Goal: Task Accomplishment & Management: Use online tool/utility

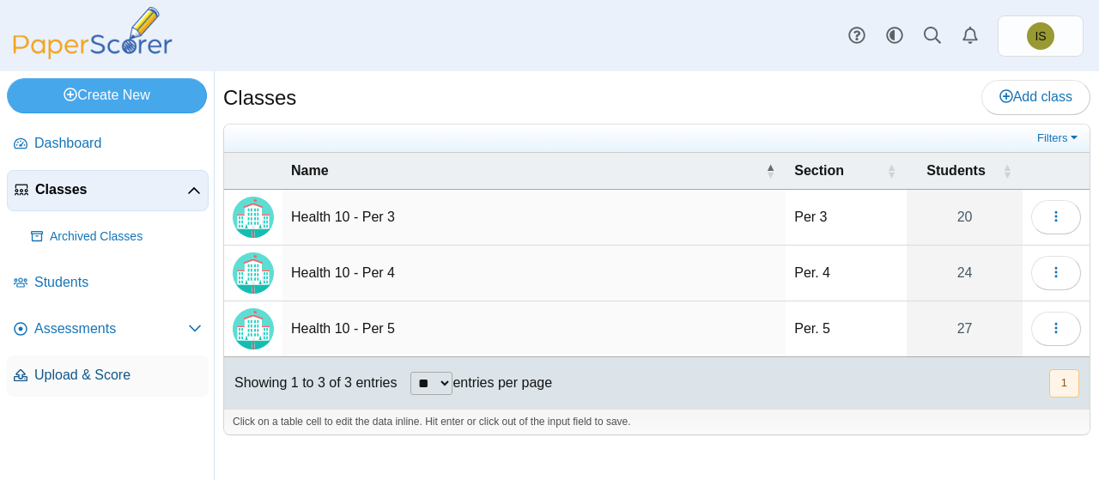
click at [100, 380] on span "Upload & Score" at bounding box center [117, 375] width 167 height 19
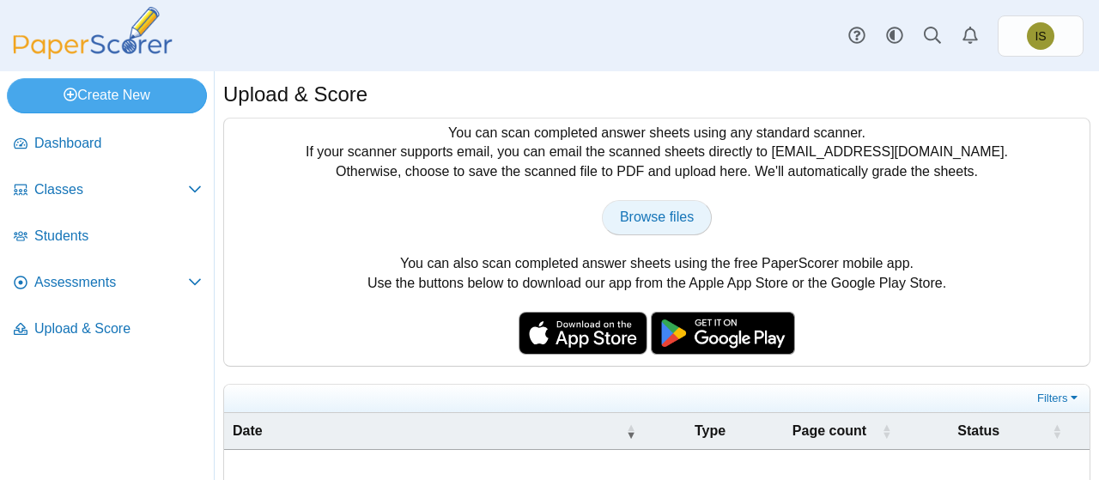
click at [629, 218] on span "Browse files" at bounding box center [657, 217] width 74 height 15
click at [88, 329] on span "Upload & Score" at bounding box center [117, 328] width 167 height 19
click at [179, 188] on span "Classes" at bounding box center [111, 189] width 154 height 19
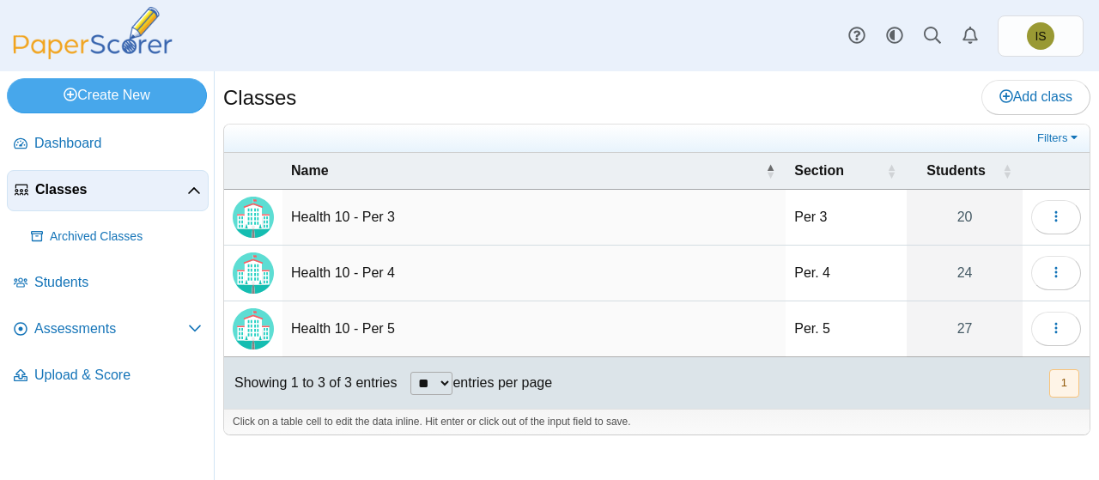
click at [376, 214] on td "Health 10 - Per 3" at bounding box center [534, 218] width 503 height 56
click at [1054, 210] on span "button" at bounding box center [1056, 217] width 14 height 15
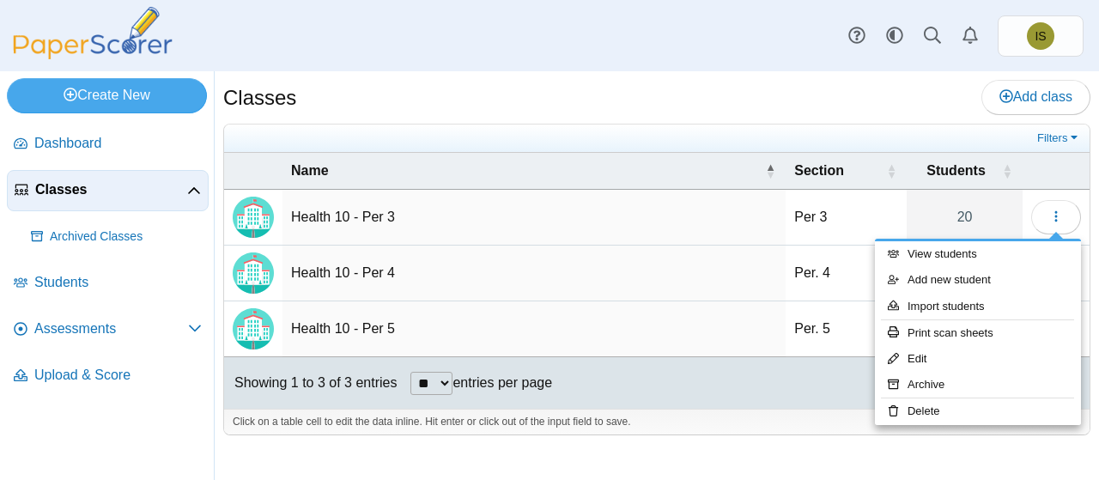
click at [716, 111] on div "Classes Add class" at bounding box center [656, 99] width 867 height 39
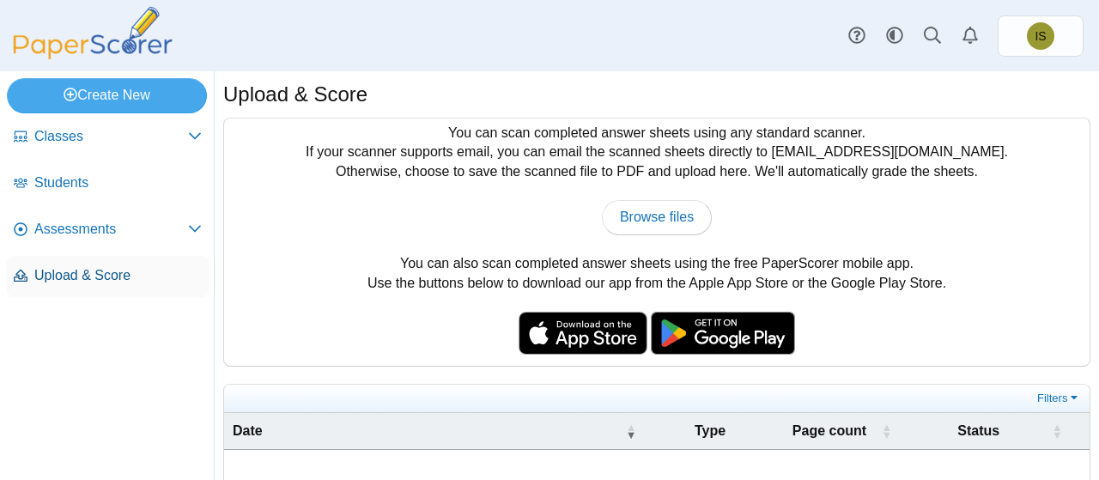
scroll to position [52, 0]
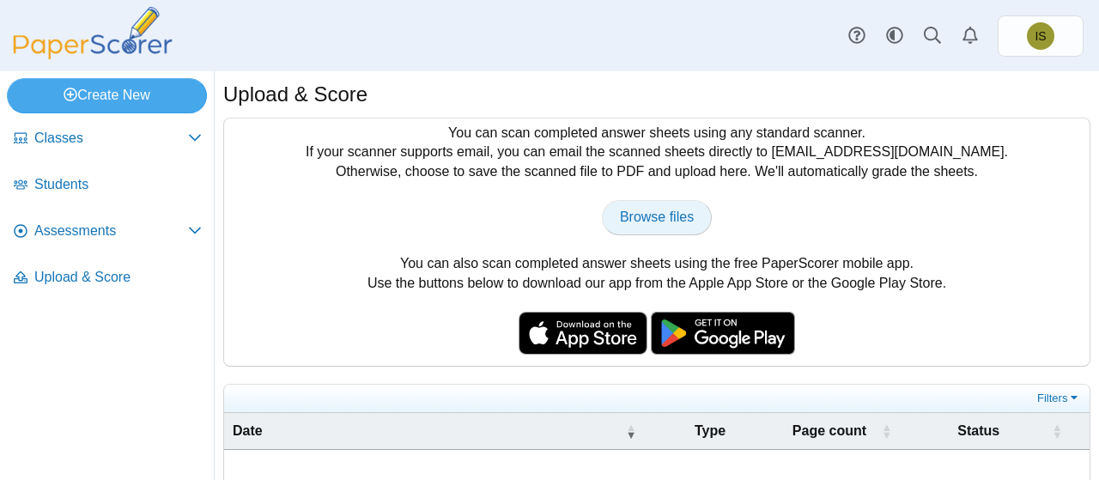
click at [660, 221] on span "Browse files" at bounding box center [657, 217] width 74 height 15
type input "**********"
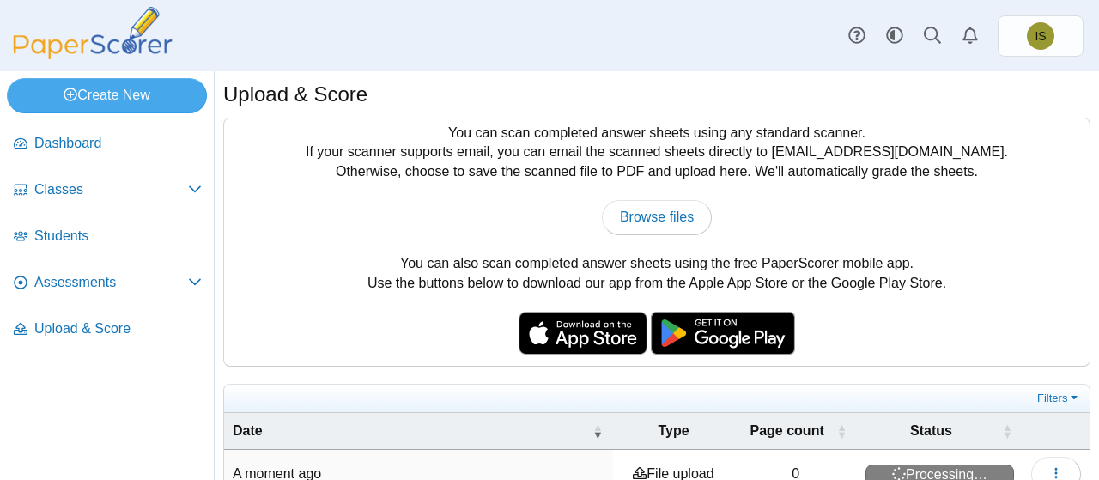
scroll to position [83, 0]
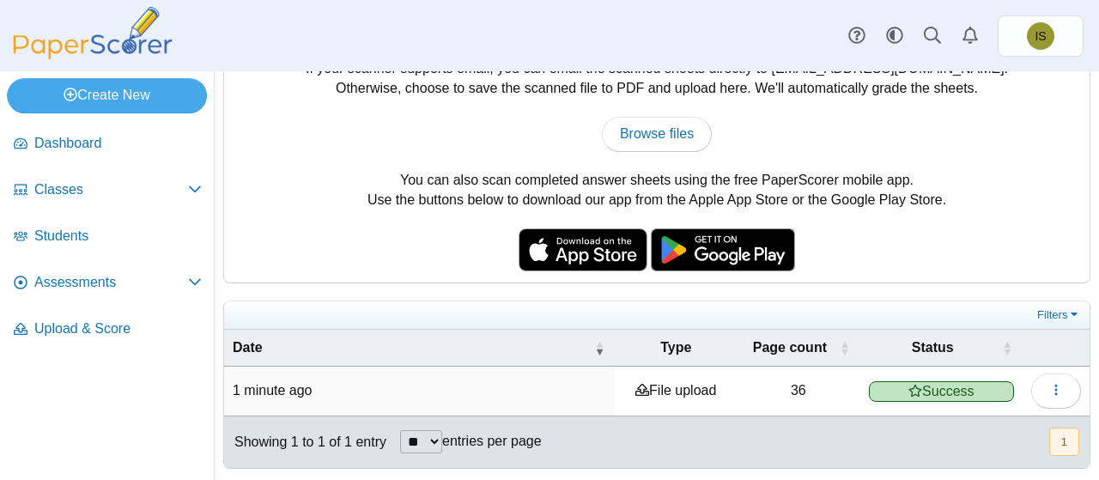
click at [923, 389] on span "Success" at bounding box center [941, 391] width 145 height 21
click at [1049, 389] on icon "button" at bounding box center [1056, 390] width 14 height 14
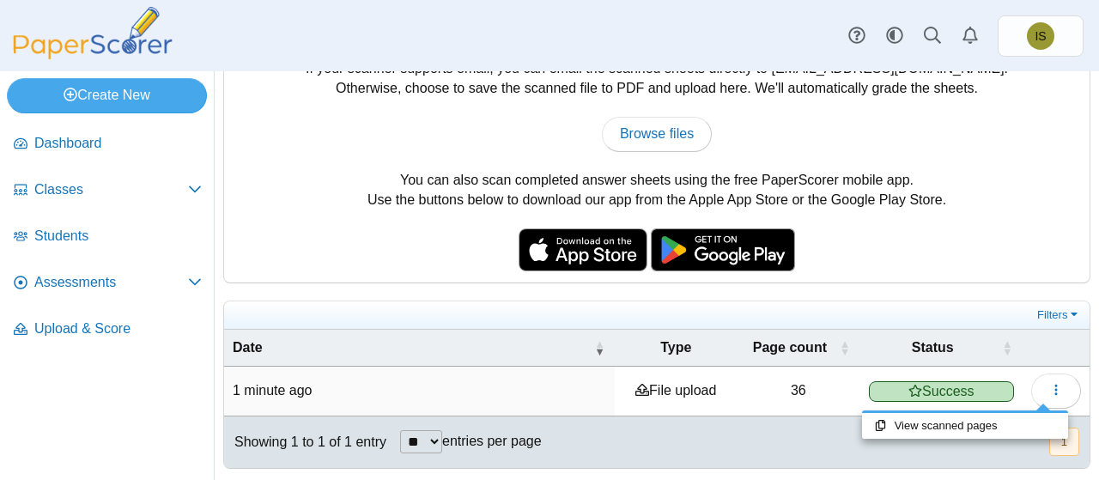
click at [951, 293] on div "You can scan completed answer sheets using any standard scanner. If your scanne…" at bounding box center [656, 251] width 867 height 434
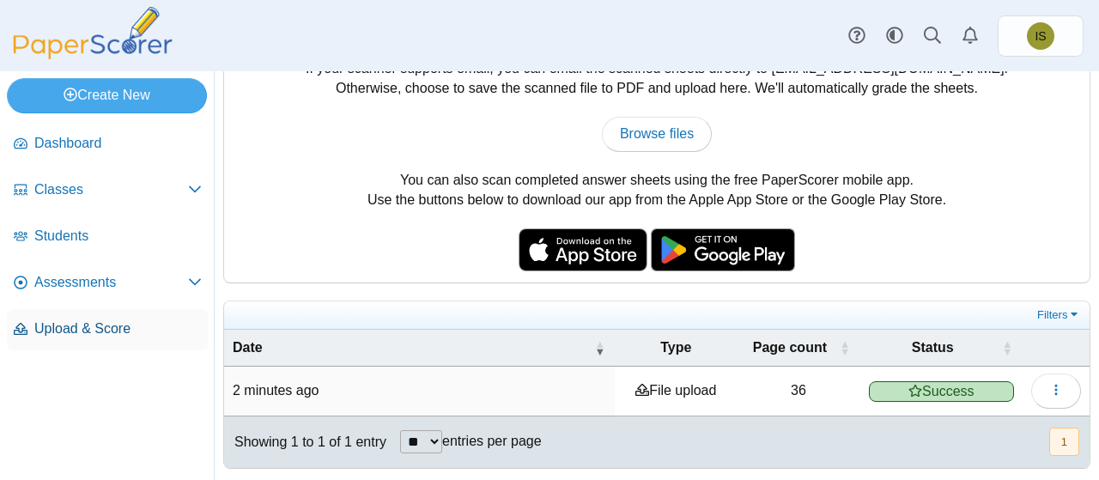
click at [70, 331] on span "Upload & Score" at bounding box center [117, 328] width 167 height 19
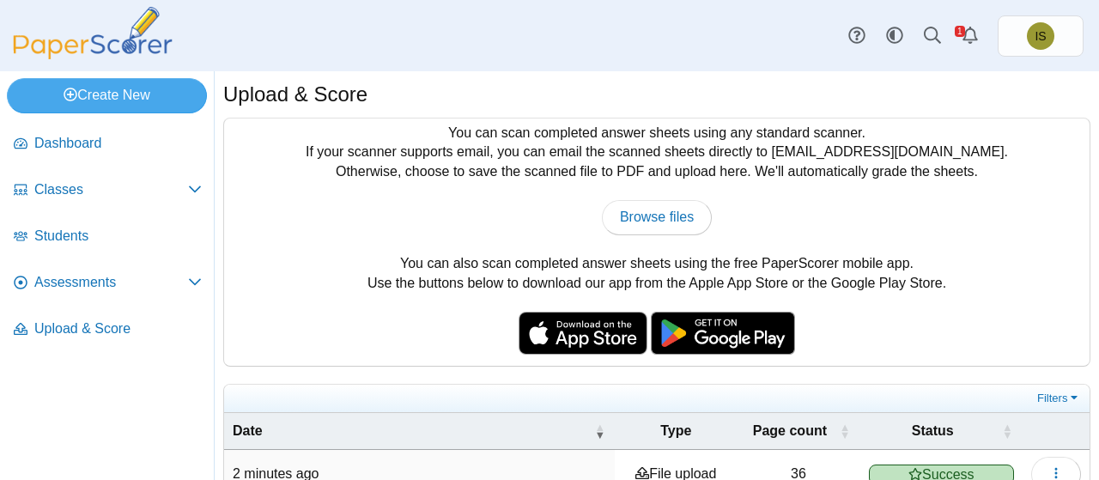
scroll to position [83, 0]
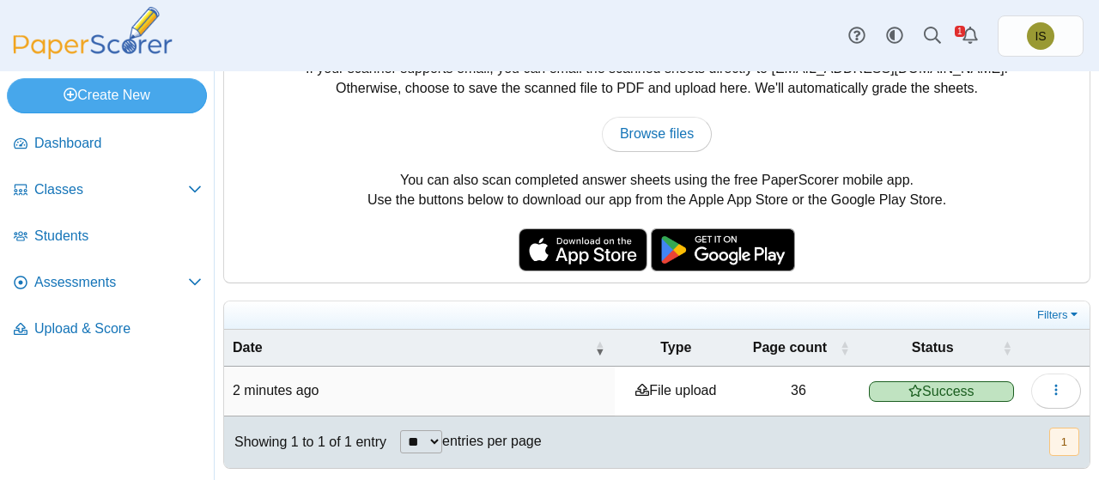
click at [636, 391] on icon at bounding box center [642, 390] width 14 height 14
click at [277, 386] on time "2 minutes ago" at bounding box center [276, 390] width 87 height 15
click at [908, 384] on icon at bounding box center [915, 391] width 14 height 14
click at [1049, 391] on icon "button" at bounding box center [1056, 390] width 14 height 14
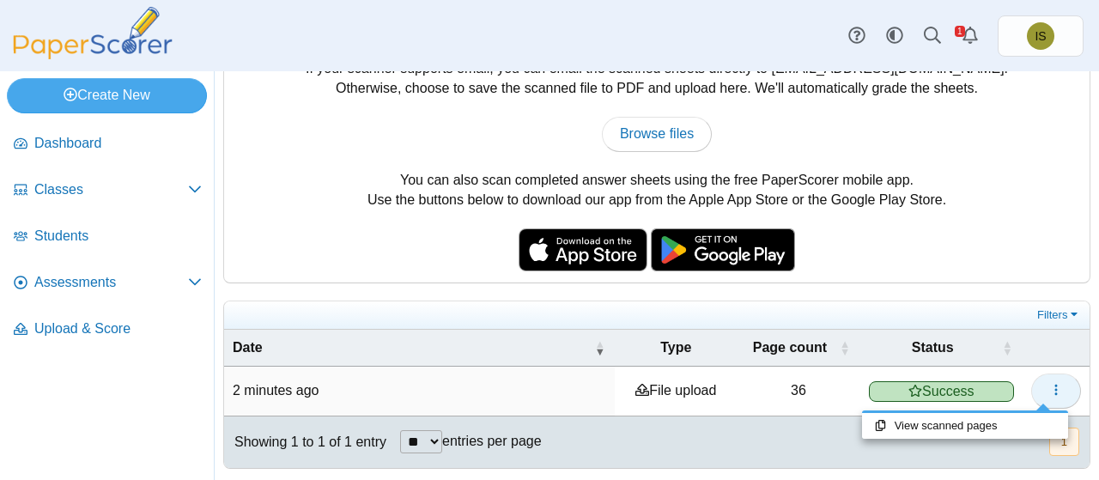
click at [1049, 391] on icon "button" at bounding box center [1056, 390] width 14 height 14
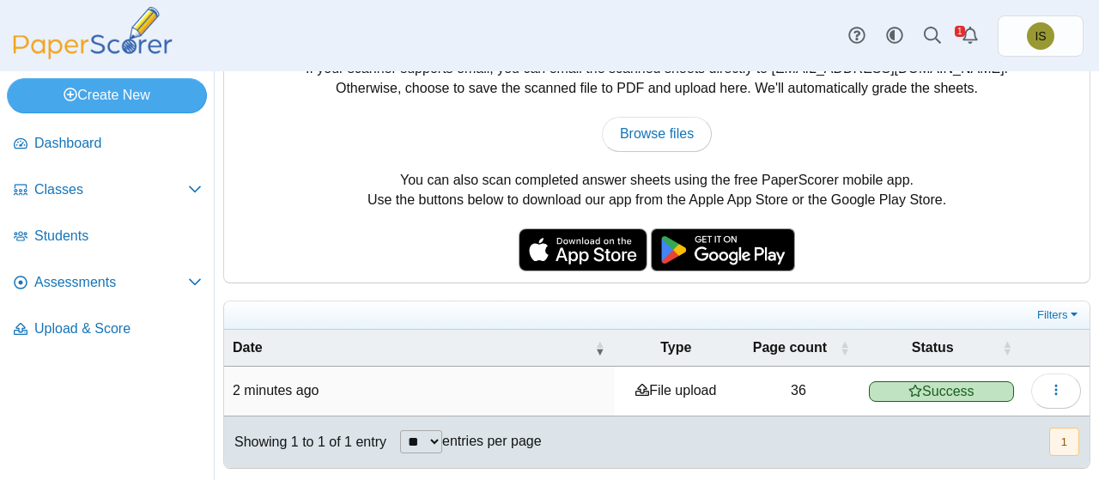
click at [1052, 434] on button "1" at bounding box center [1064, 442] width 30 height 28
click at [1049, 383] on span "button" at bounding box center [1056, 390] width 14 height 15
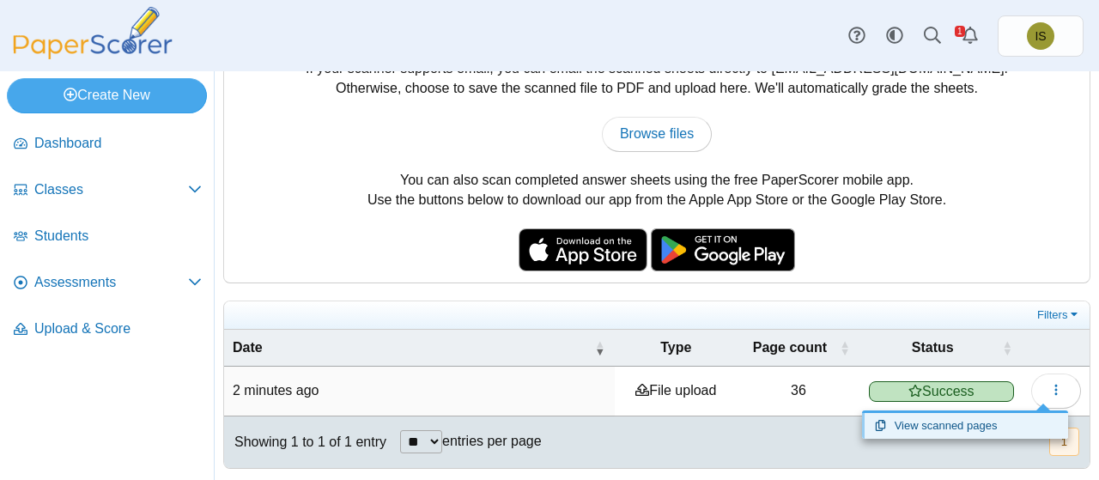
click at [971, 417] on link "View scanned pages" at bounding box center [965, 426] width 206 height 26
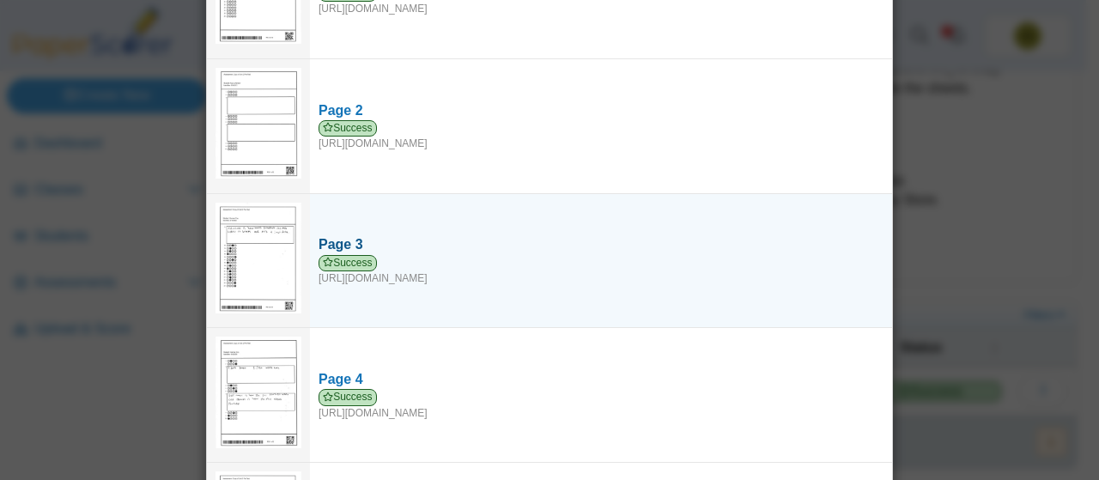
scroll to position [0, 0]
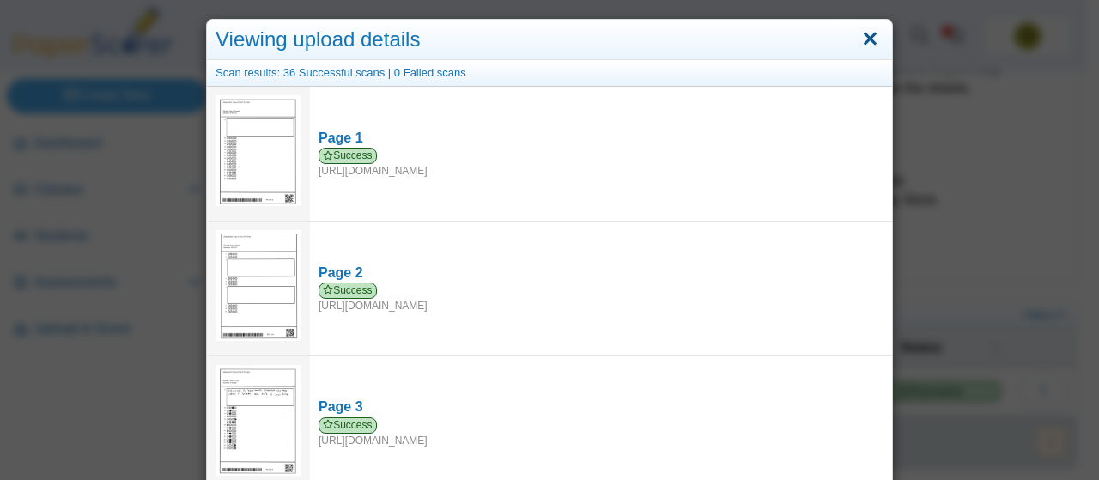
click at [860, 39] on link "Close" at bounding box center [870, 39] width 27 height 29
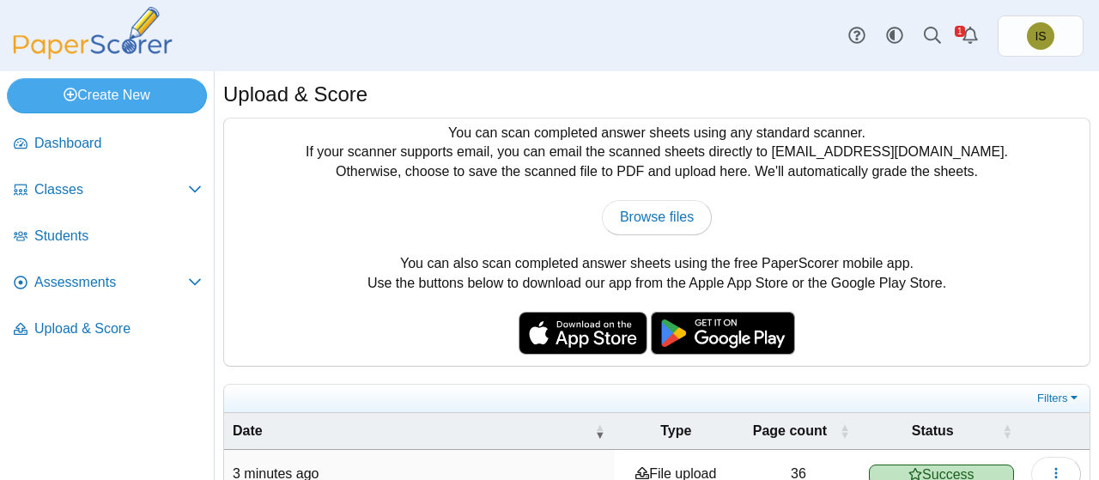
scroll to position [83, 0]
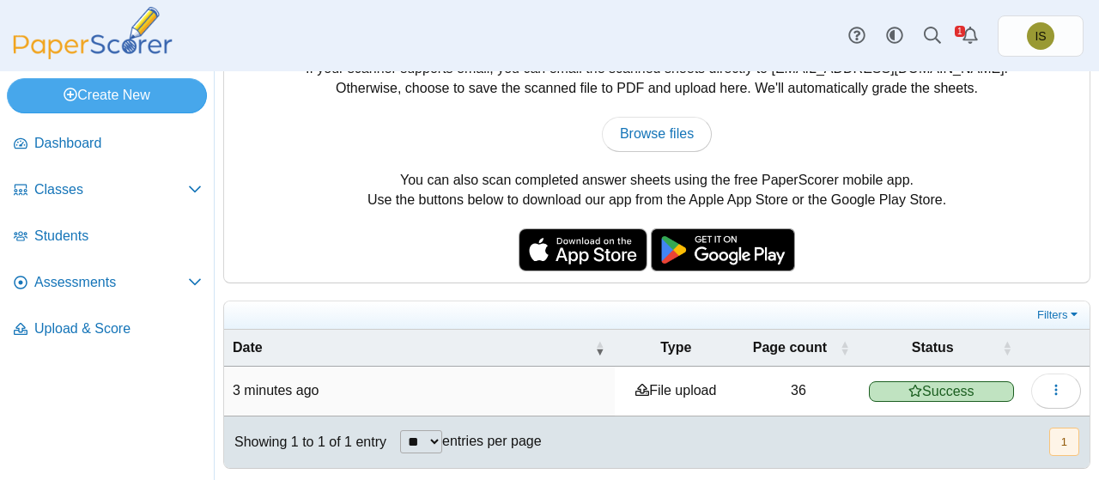
click at [677, 384] on td "File upload" at bounding box center [676, 391] width 122 height 49
click at [84, 325] on span "Upload & Score" at bounding box center [117, 328] width 167 height 19
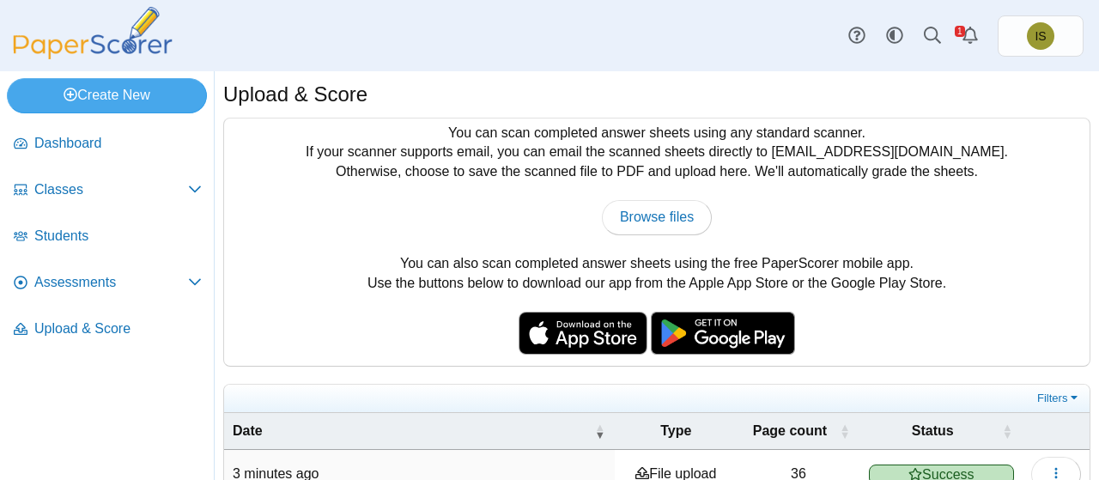
scroll to position [83, 0]
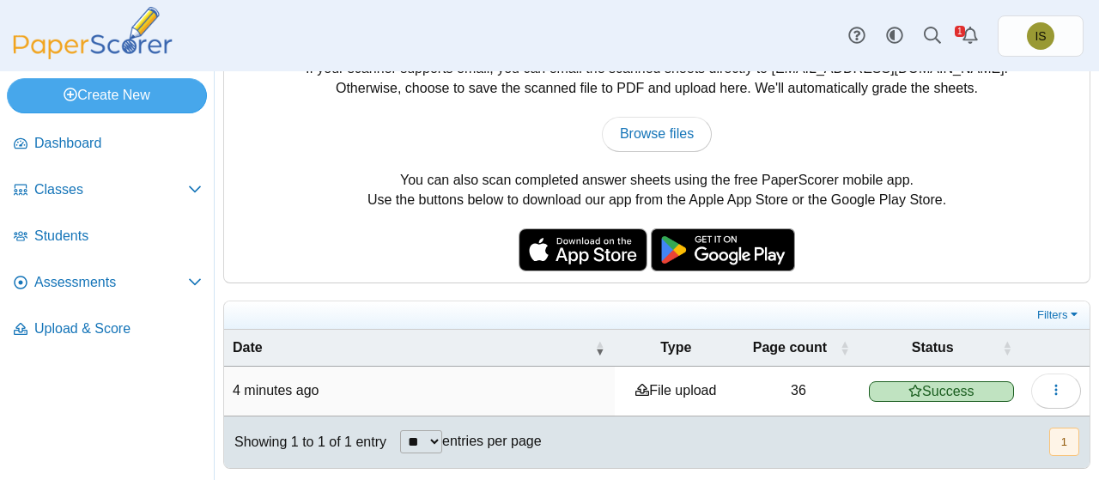
click at [891, 388] on span "Success" at bounding box center [941, 391] width 145 height 21
click at [676, 387] on td "File upload" at bounding box center [676, 391] width 122 height 49
click at [299, 384] on time "4 minutes ago" at bounding box center [276, 390] width 87 height 15
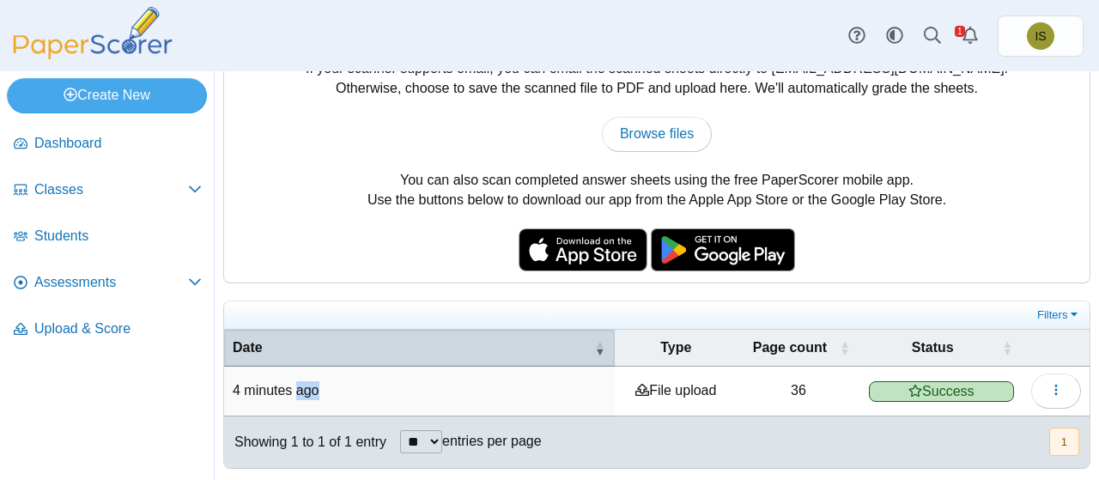
click at [594, 339] on span "\a Date\a : Activate to remove sorting" at bounding box center [599, 348] width 10 height 36
click at [594, 339] on span "\a Date\a : Activate to invert sorting" at bounding box center [599, 348] width 10 height 36
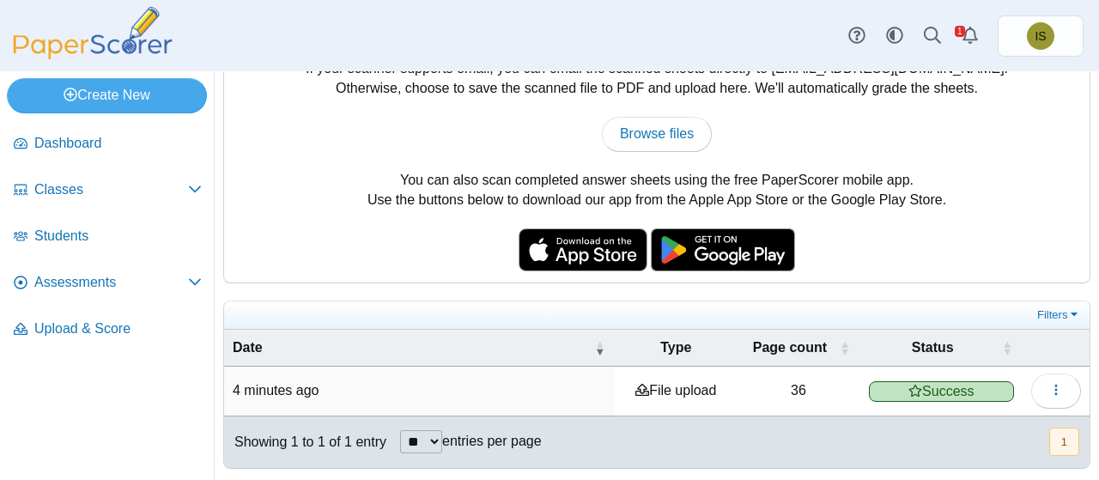
click at [701, 387] on td "File upload" at bounding box center [676, 391] width 122 height 49
click at [911, 384] on icon at bounding box center [915, 391] width 14 height 14
click at [1049, 383] on span "button" at bounding box center [1056, 390] width 14 height 15
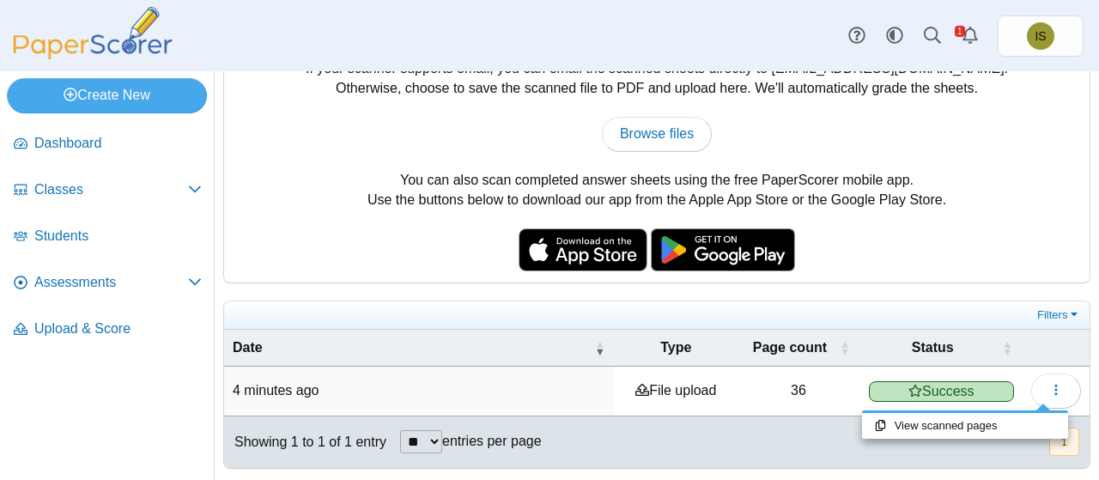
click at [955, 192] on div "You can scan completed answer sheets using any standard scanner. If your scanne…" at bounding box center [657, 158] width 866 height 247
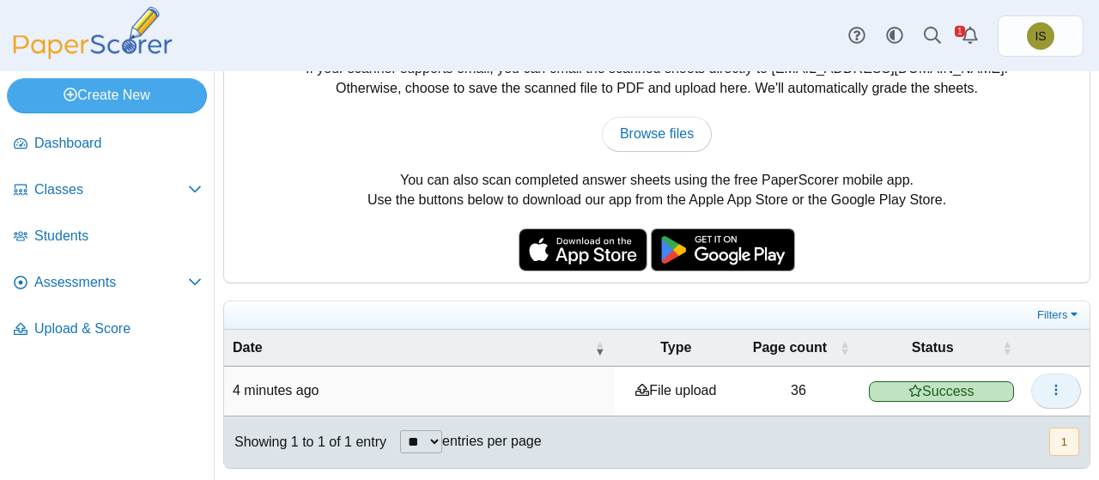
click at [1049, 392] on icon "button" at bounding box center [1056, 390] width 14 height 14
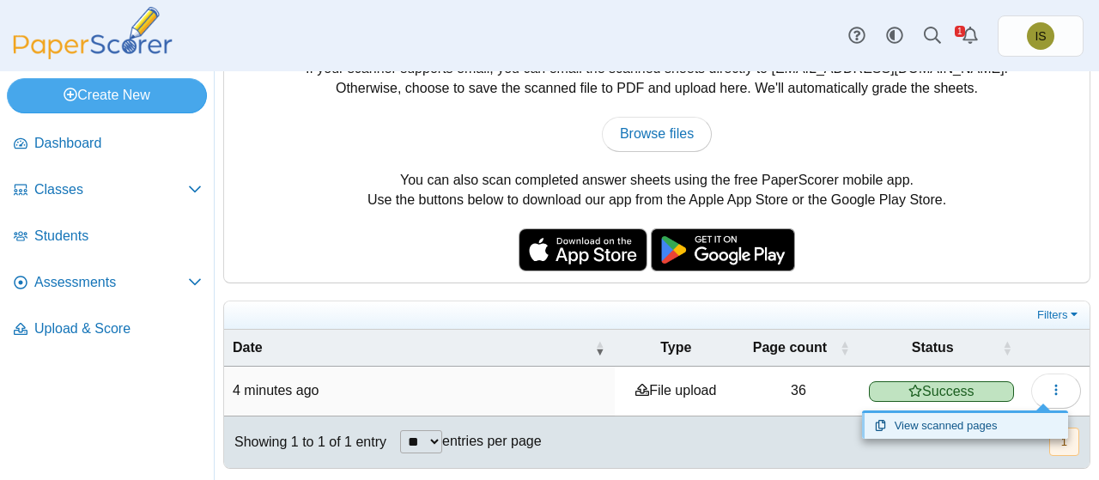
click at [967, 429] on link "View scanned pages" at bounding box center [965, 426] width 206 height 26
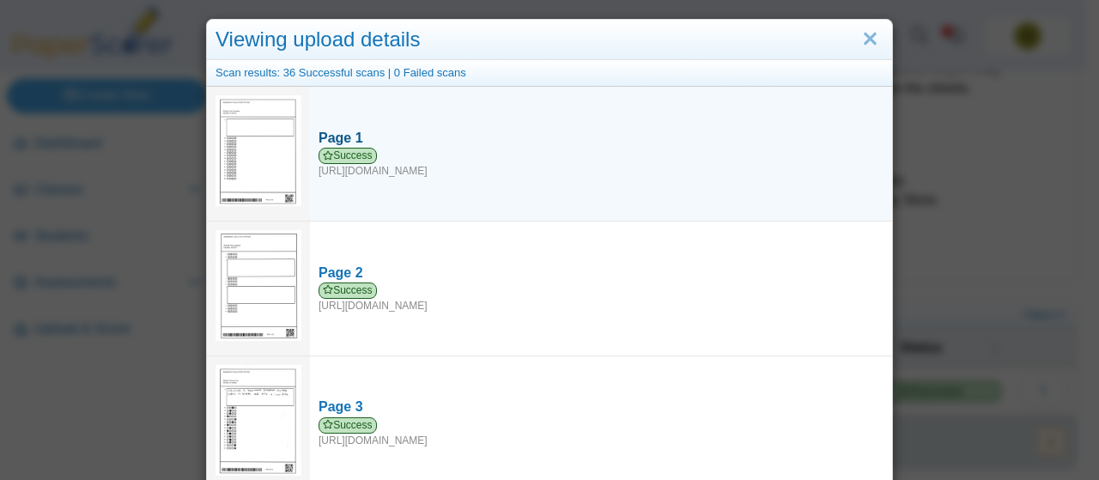
click at [574, 165] on div "Success https://forms.paperscorer.com/scans/10/5664/238932/3150428_SEPTEMBER_15…" at bounding box center [601, 163] width 565 height 31
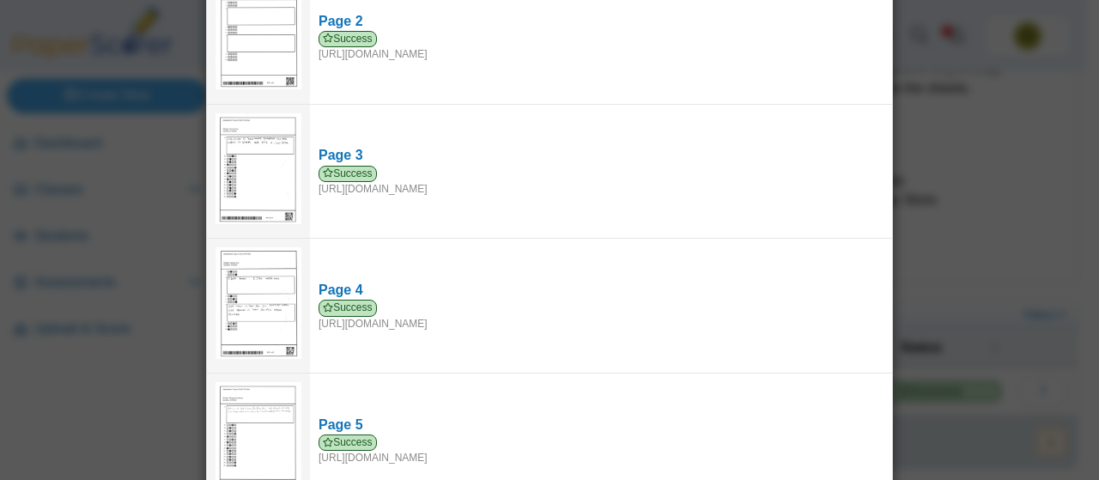
scroll to position [0, 0]
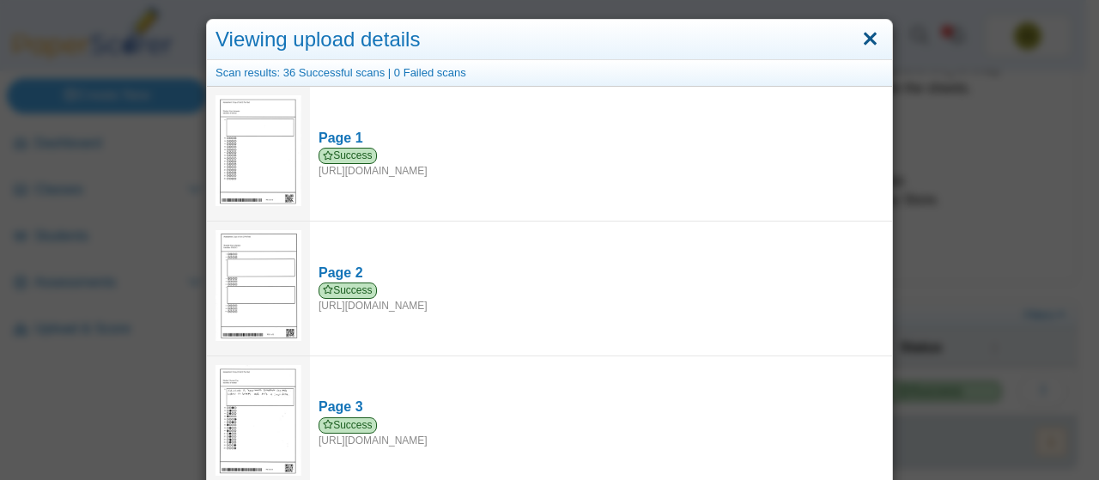
click at [869, 37] on link "Close" at bounding box center [870, 39] width 27 height 29
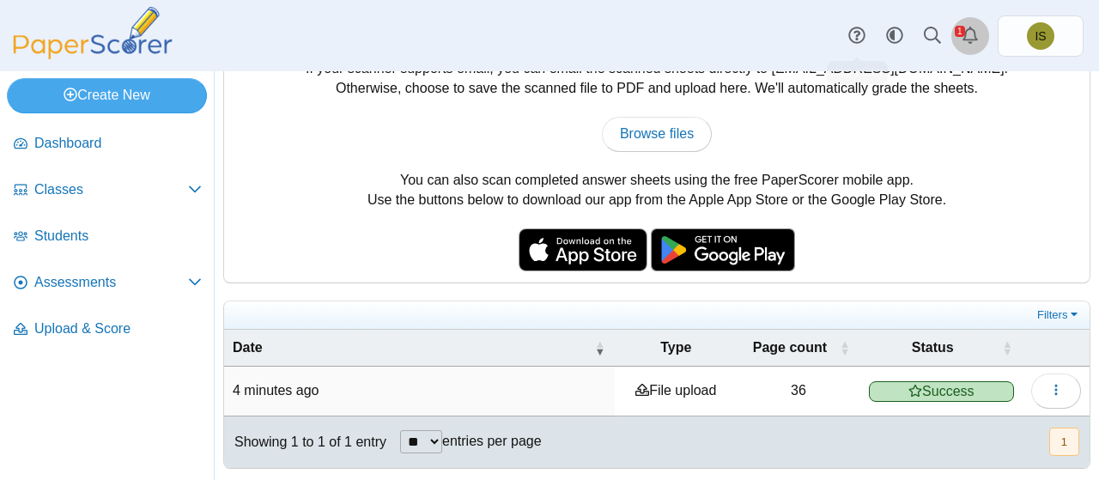
click at [978, 34] on icon "Alerts" at bounding box center [970, 35] width 17 height 17
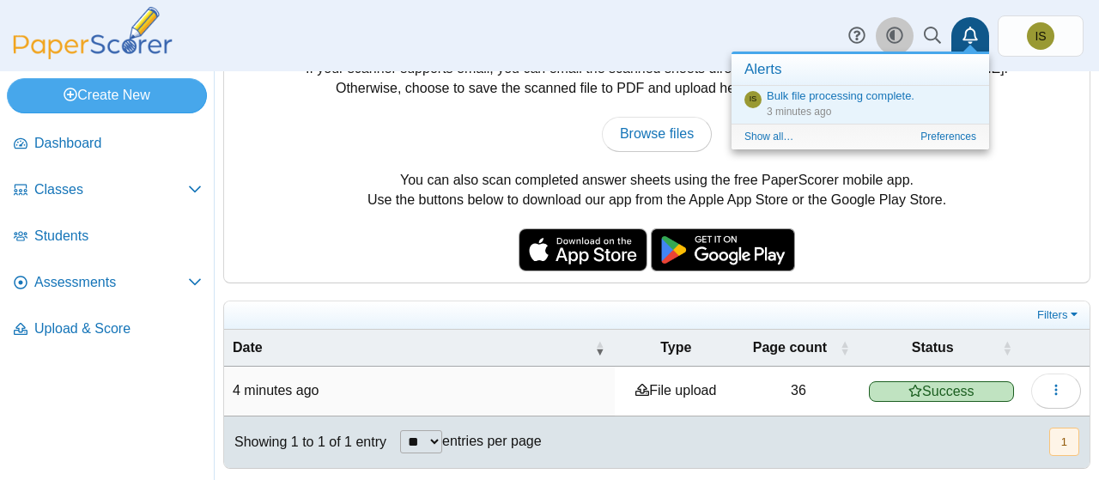
click at [897, 32] on icon "Style variation" at bounding box center [894, 35] width 17 height 17
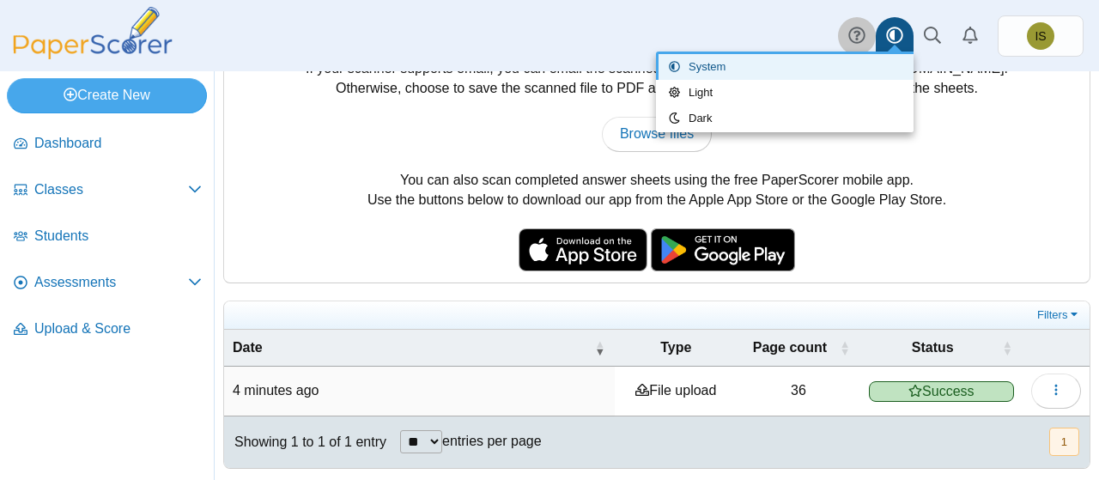
click at [847, 33] on link at bounding box center [857, 36] width 38 height 38
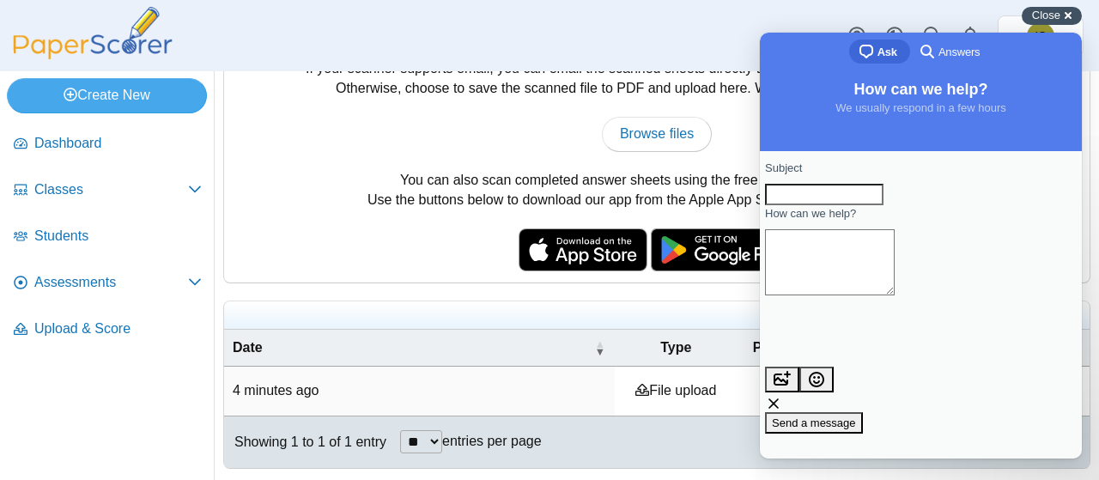
click at [1072, 8] on div "Close cross-small" at bounding box center [1052, 16] width 60 height 18
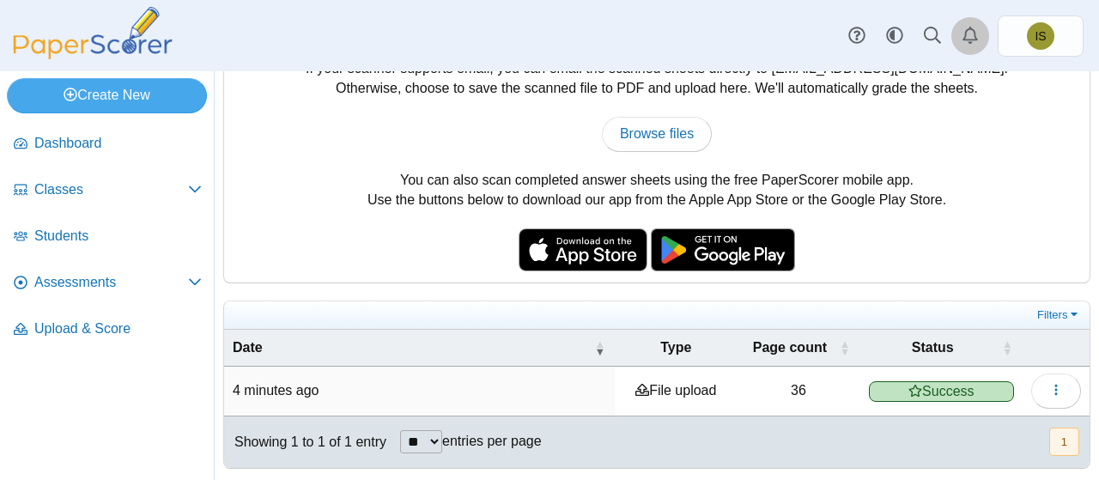
click at [975, 36] on use "Alerts" at bounding box center [970, 35] width 15 height 17
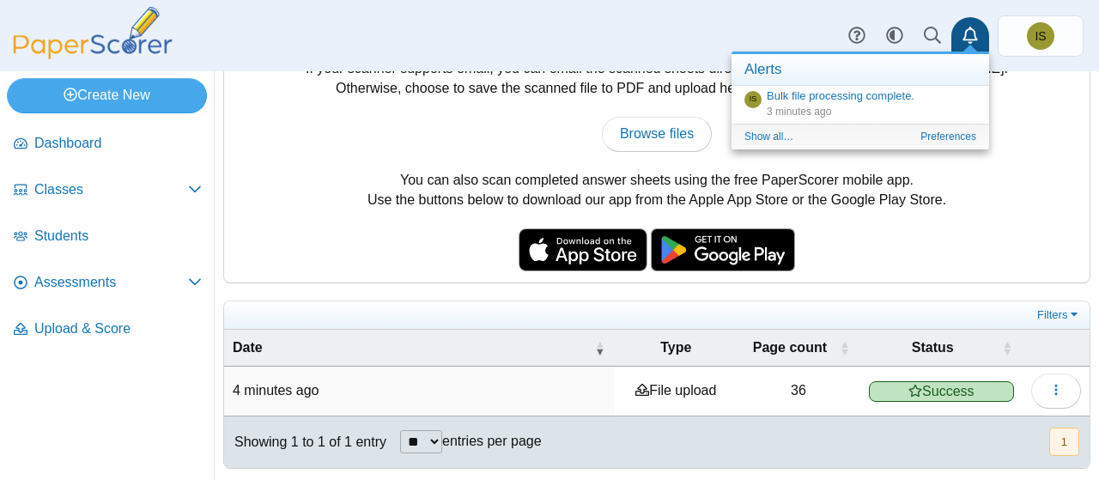
click at [975, 36] on use "Alerts" at bounding box center [970, 35] width 15 height 17
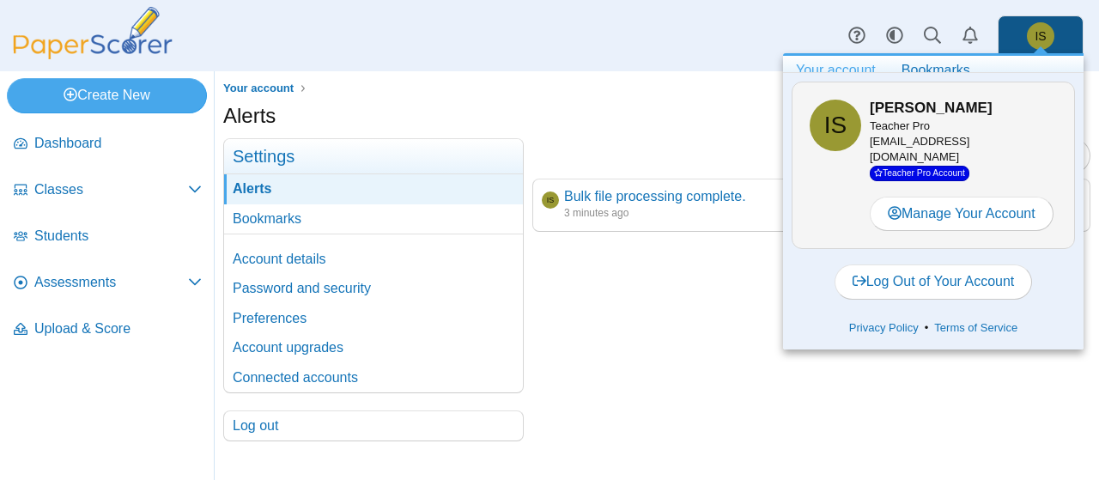
click at [627, 112] on div "Alerts" at bounding box center [656, 117] width 867 height 33
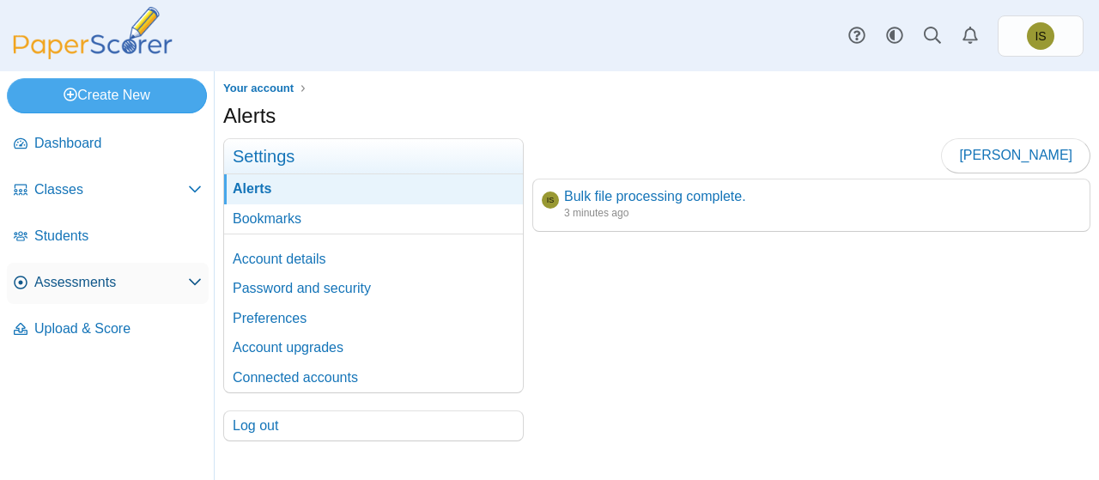
click at [117, 276] on span "Assessments" at bounding box center [111, 282] width 154 height 19
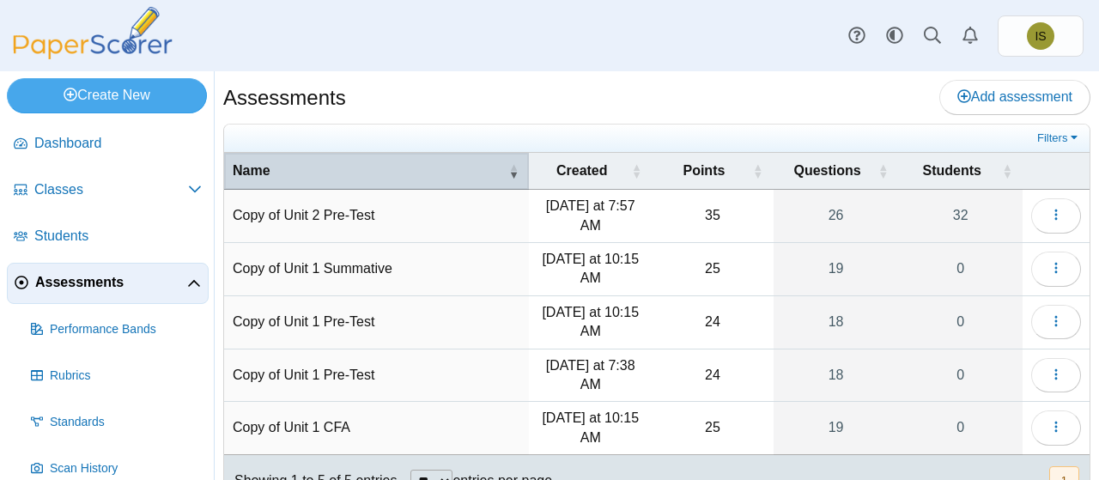
scroll to position [65, 0]
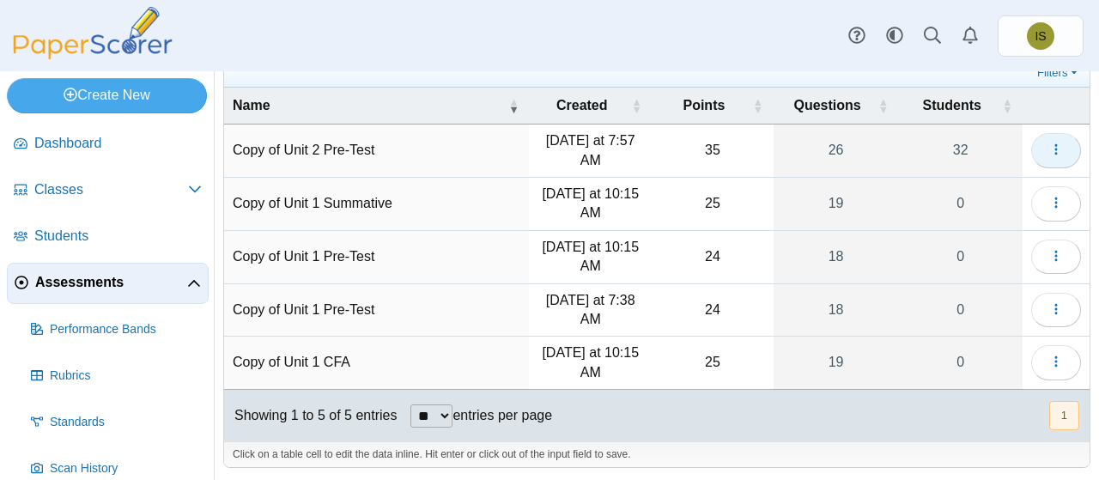
click at [1049, 150] on icon "button" at bounding box center [1056, 150] width 14 height 14
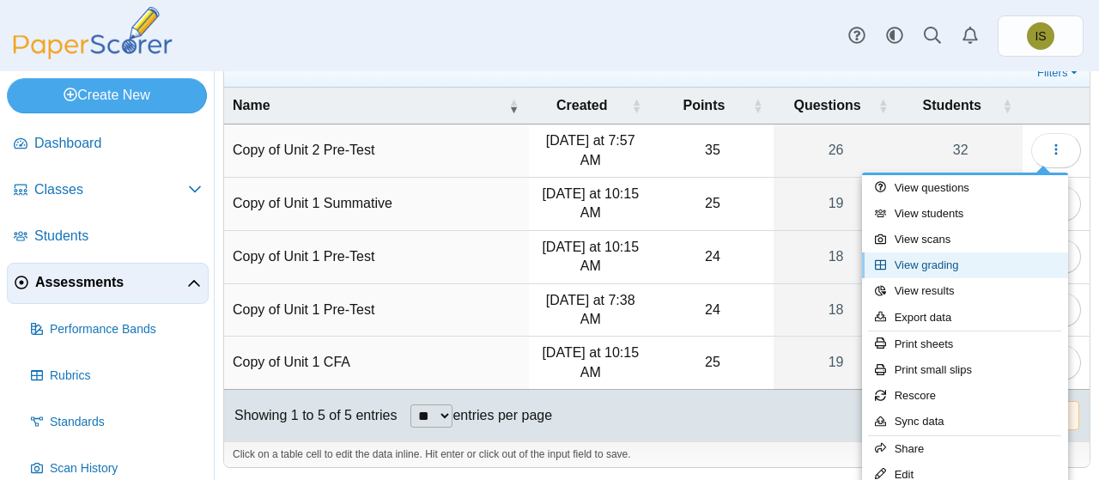
click at [938, 269] on link "View grading" at bounding box center [965, 265] width 206 height 26
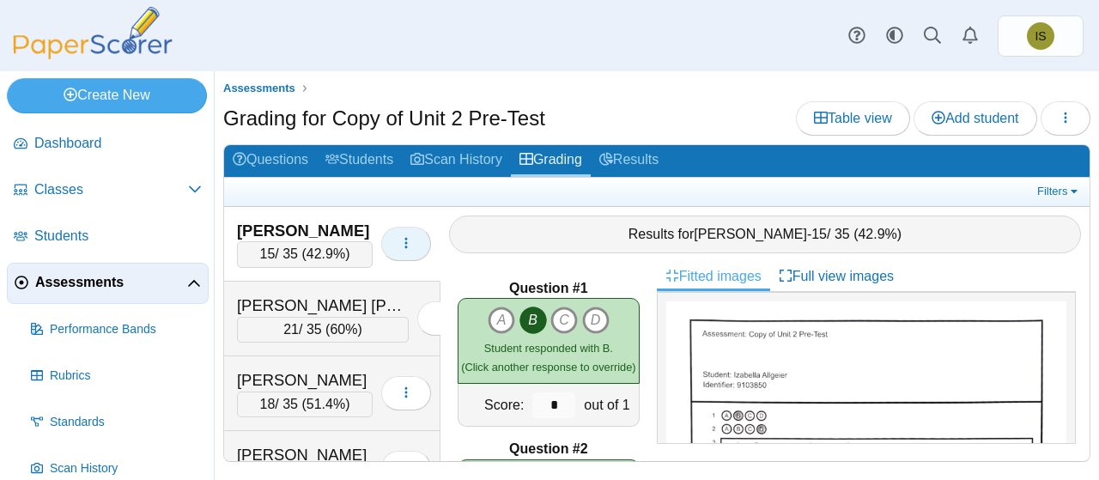
click at [384, 251] on button "button" at bounding box center [406, 244] width 50 height 34
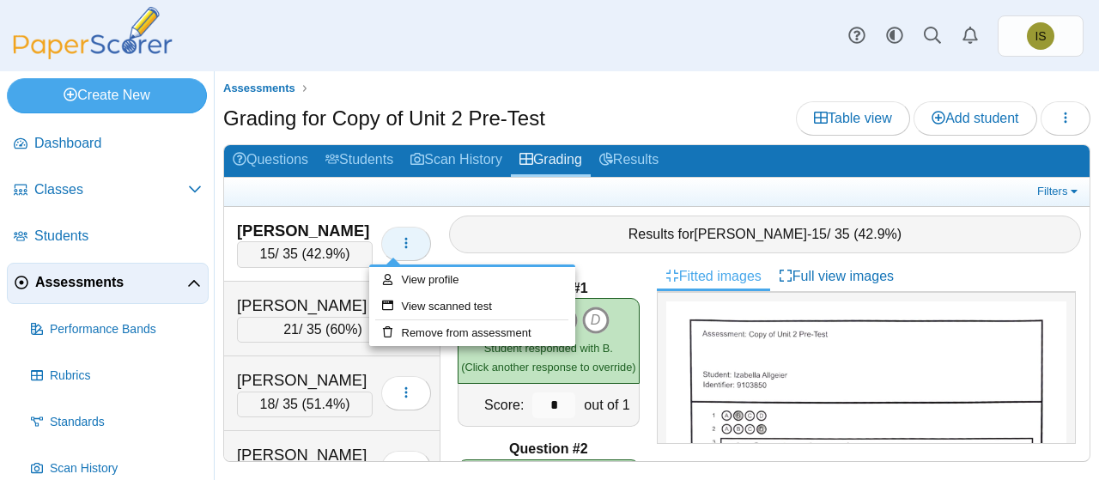
click at [384, 251] on button "button" at bounding box center [406, 244] width 50 height 34
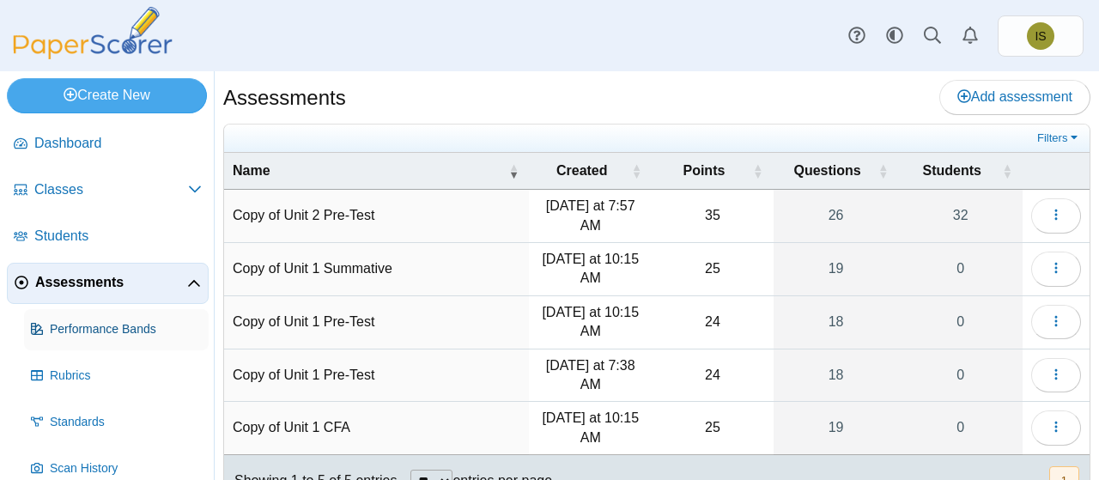
scroll to position [112, 0]
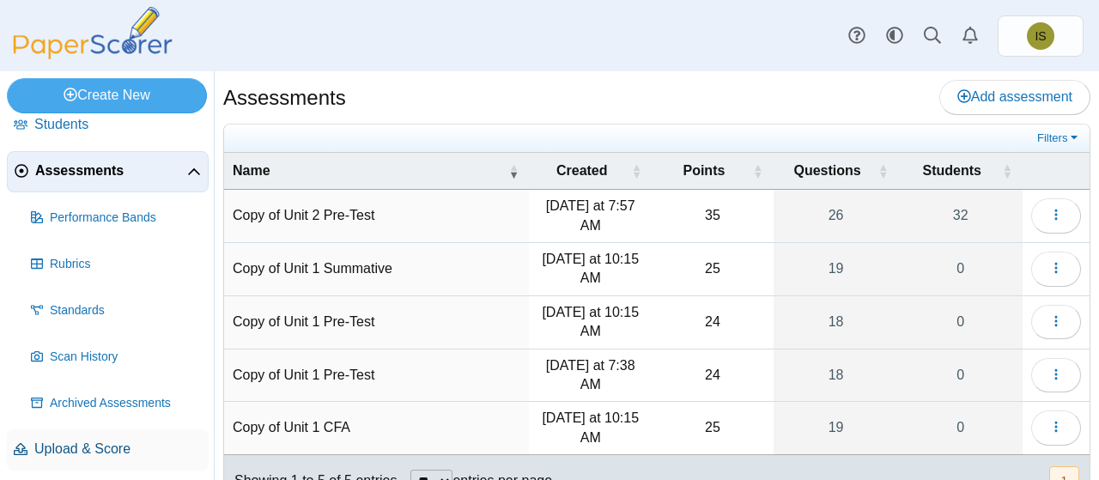
click at [69, 451] on span "Upload & Score" at bounding box center [117, 449] width 167 height 19
